Goal: Check status

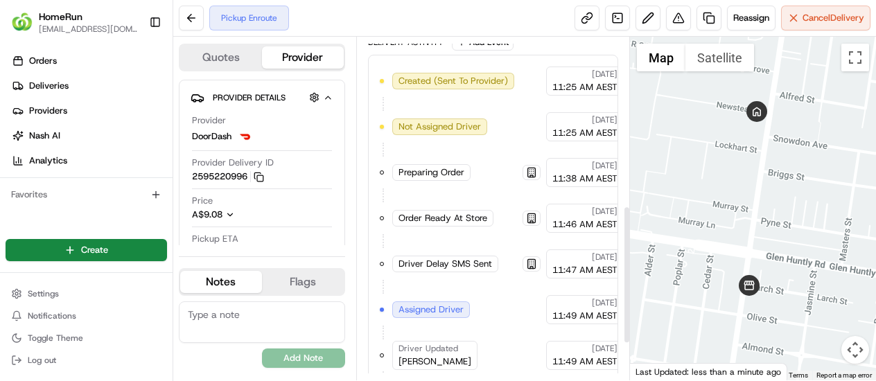
scroll to position [507, 0]
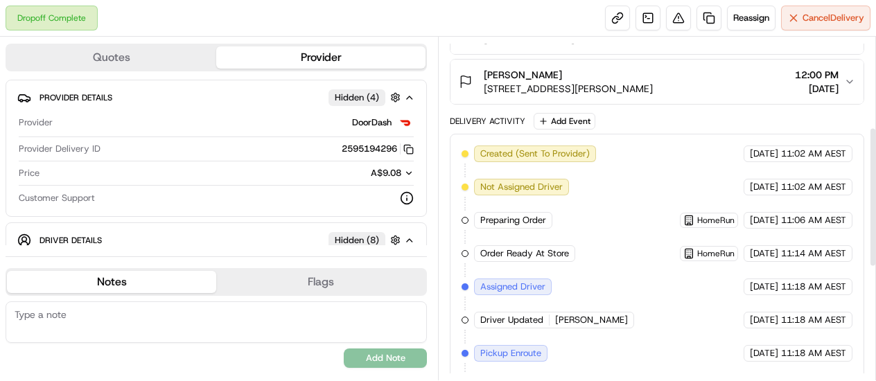
scroll to position [220, 0]
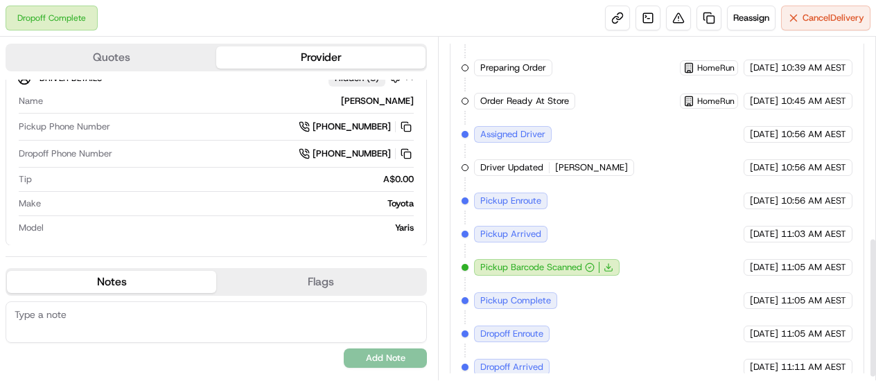
scroll to position [497, 0]
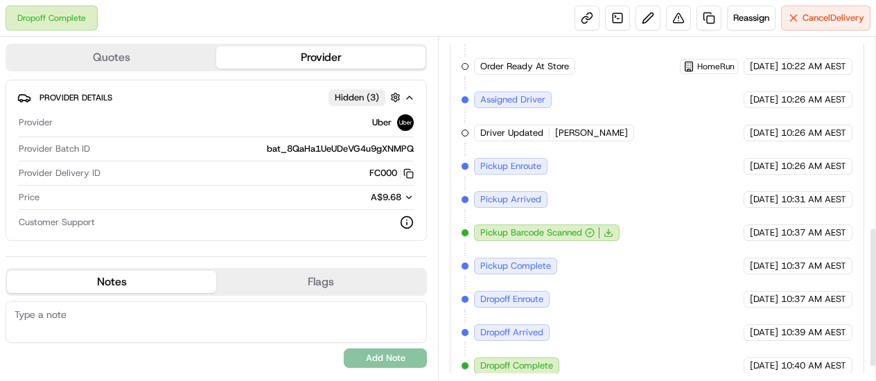
scroll to position [497, 0]
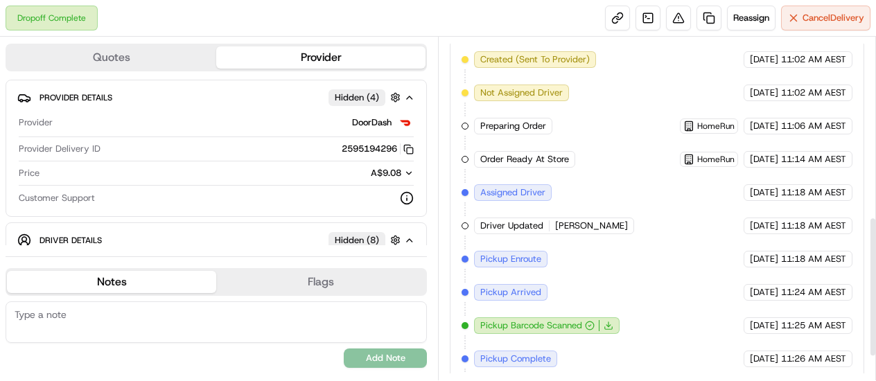
scroll to position [485, 0]
